Goal: Communication & Community: Participate in discussion

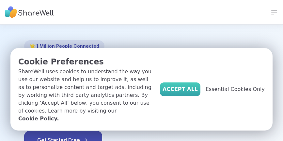
click at [191, 93] on span "Accept All" at bounding box center [180, 89] width 35 height 8
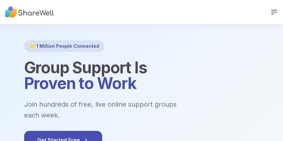
click at [273, 11] on icon at bounding box center [275, 12] width 8 height 8
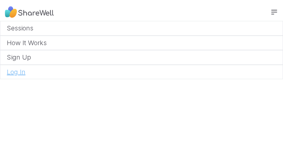
click at [24, 73] on link "Log In" at bounding box center [141, 72] width 283 height 15
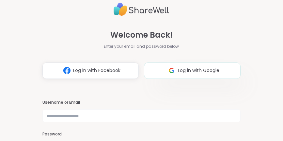
click at [207, 72] on span "Log in with Google" at bounding box center [199, 70] width 42 height 7
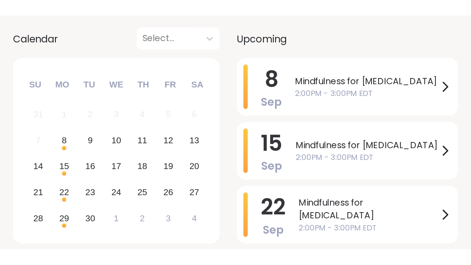
scroll to position [97, 0]
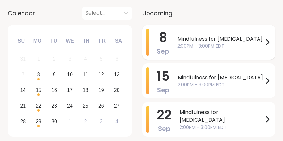
click at [190, 44] on span "2:00PM - 3:00PM EDT" at bounding box center [220, 46] width 86 height 7
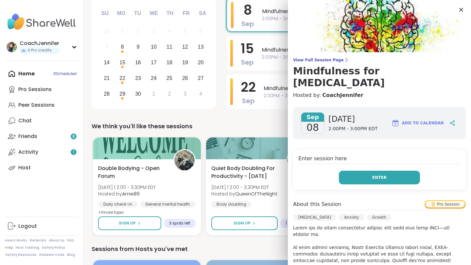
click at [283, 141] on span "Enter" at bounding box center [379, 178] width 14 height 6
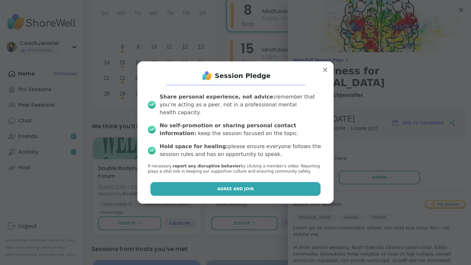
click at [283, 141] on button "Agree and Join" at bounding box center [235, 189] width 170 height 14
